Goal: Task Accomplishment & Management: Use online tool/utility

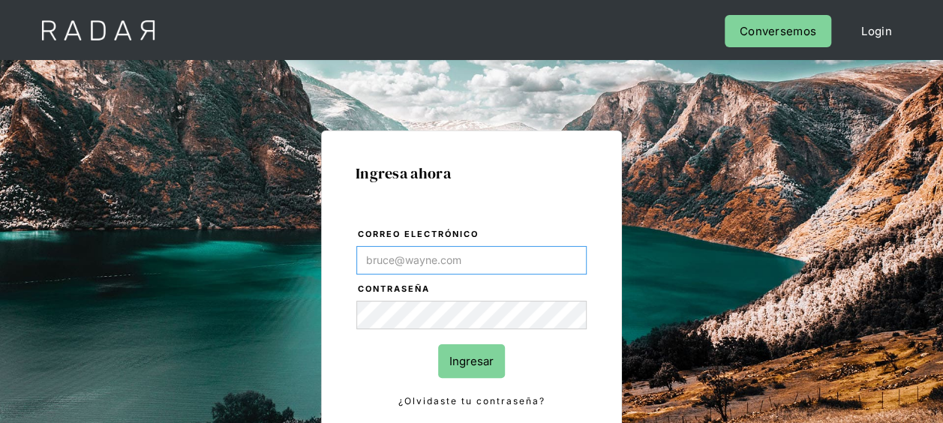
type input "[EMAIL_ADDRESS][DOMAIN_NAME]"
click at [467, 363] on input "Ingresar" at bounding box center [471, 361] width 67 height 34
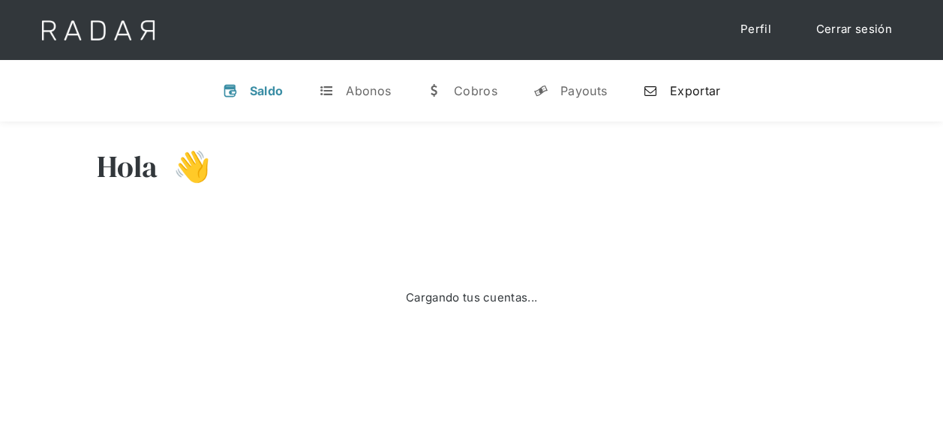
select select "pagsmile"
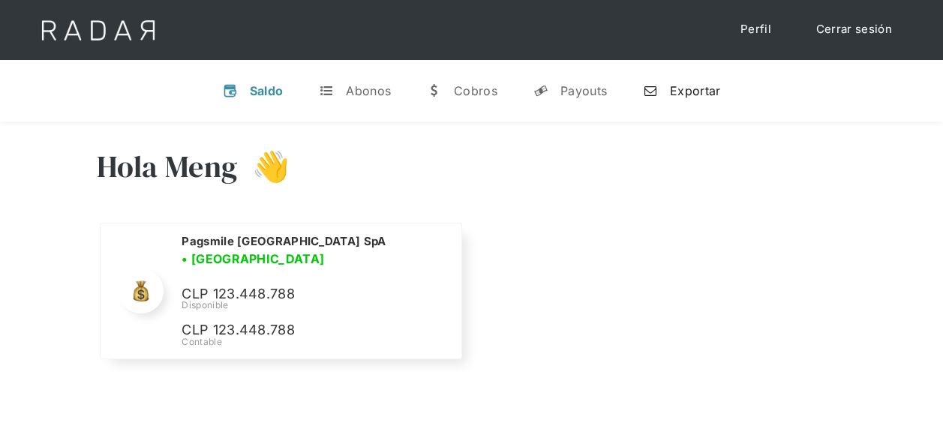
click at [700, 94] on div "Exportar" at bounding box center [695, 90] width 50 height 15
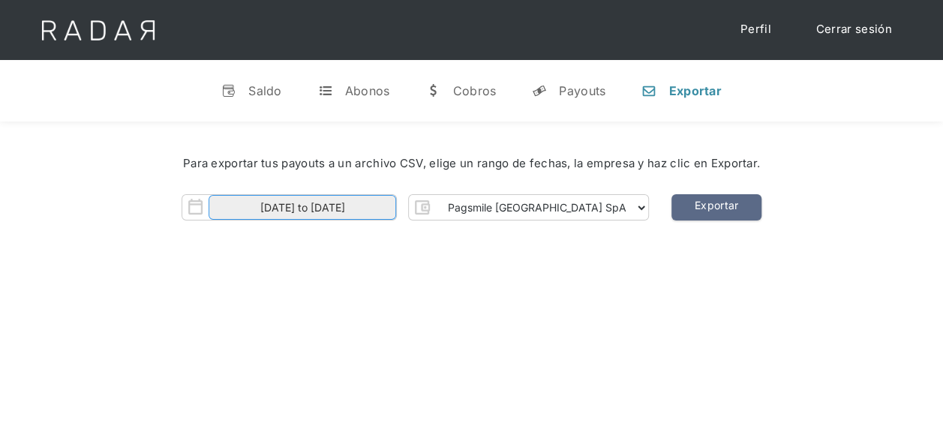
click at [364, 214] on input "[DATE] to [DATE]" at bounding box center [301, 207] width 187 height 25
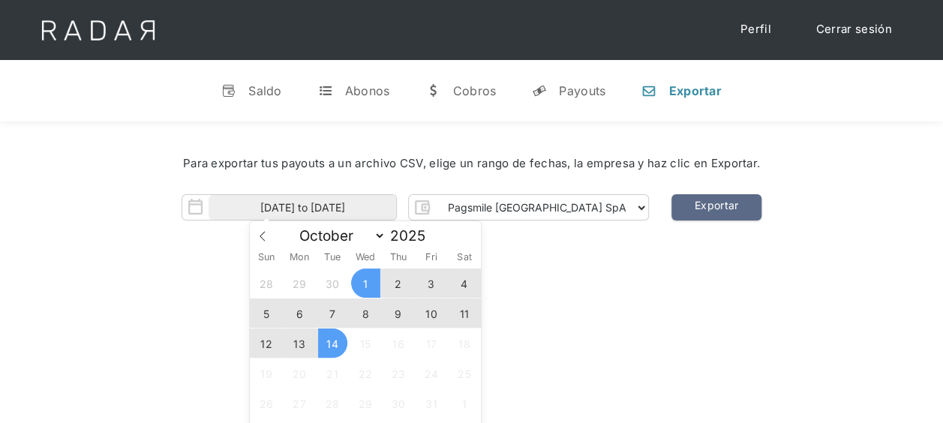
click at [265, 342] on span "12" at bounding box center [266, 342] width 29 height 29
type input "[DATE]"
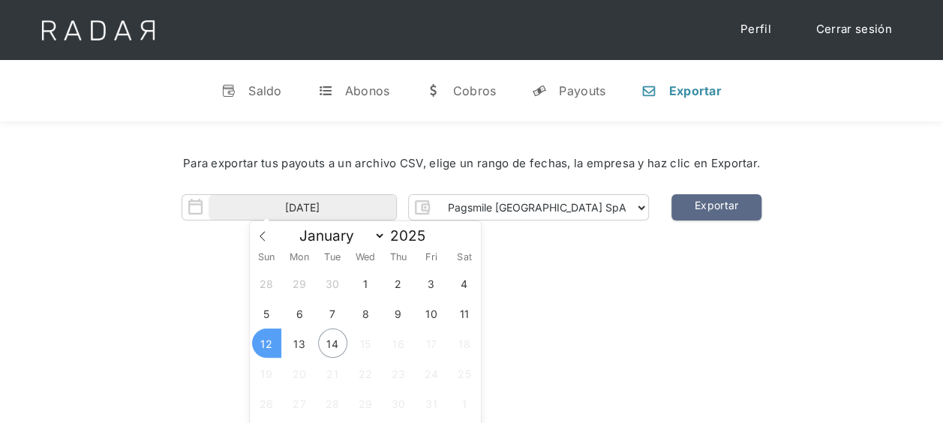
click at [267, 340] on span "12" at bounding box center [266, 342] width 29 height 29
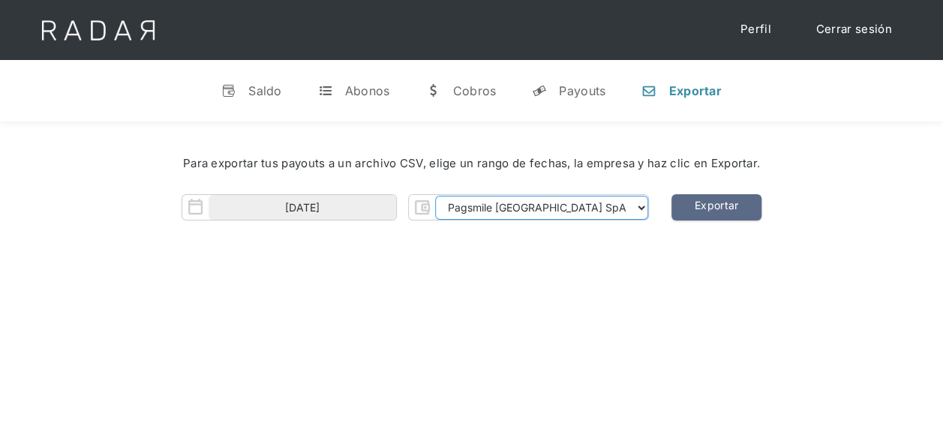
click at [529, 213] on select "Pagsmile [GEOGRAPHIC_DATA] SpA" at bounding box center [541, 208] width 213 height 24
click at [475, 196] on select "Pagsmile [GEOGRAPHIC_DATA] SpA" at bounding box center [541, 208] width 213 height 24
click at [684, 209] on link "Exportar" at bounding box center [716, 207] width 90 height 26
